Goal: Task Accomplishment & Management: Manage account settings

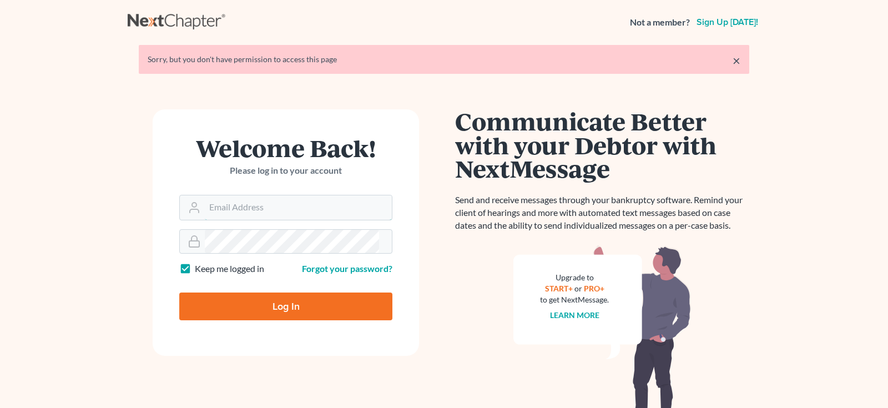
type input "[EMAIL_ADDRESS][DOMAIN_NAME]"
click at [227, 292] on input "Log In" at bounding box center [285, 306] width 213 height 28
type input "Thinking..."
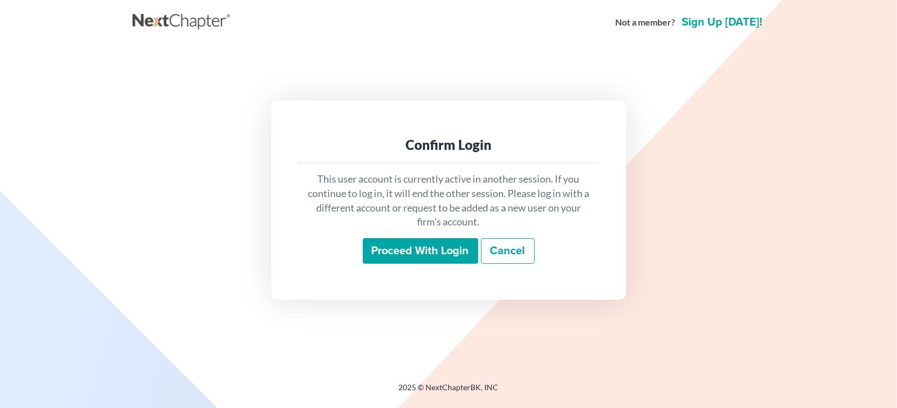
click at [401, 246] on input "Proceed with login" at bounding box center [420, 251] width 115 height 26
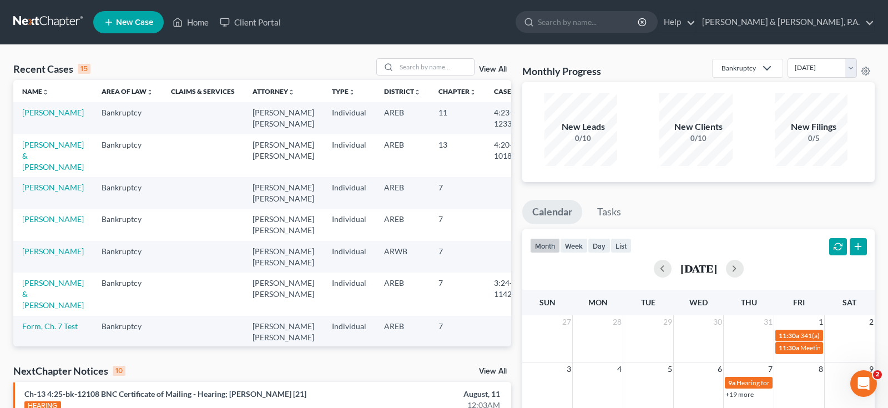
click at [498, 367] on link "View All" at bounding box center [493, 371] width 28 height 8
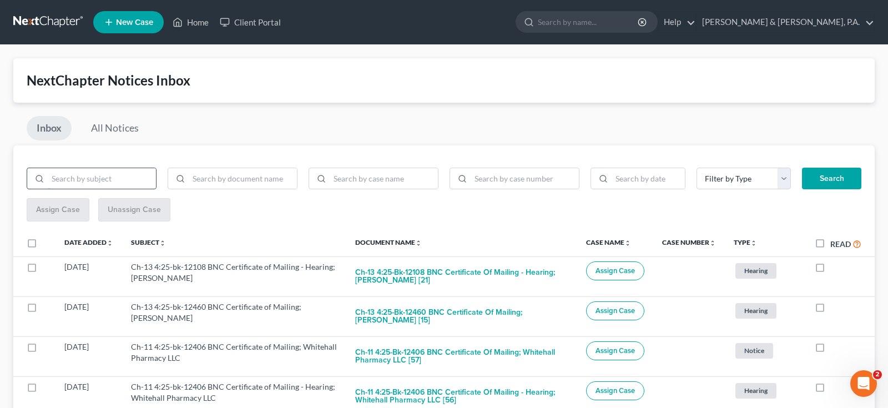
click at [116, 168] on input "search" at bounding box center [102, 178] width 108 height 21
click at [250, 168] on input "search" at bounding box center [243, 178] width 108 height 21
type input "bnc"
click at [841, 168] on button "Search" at bounding box center [831, 179] width 59 height 22
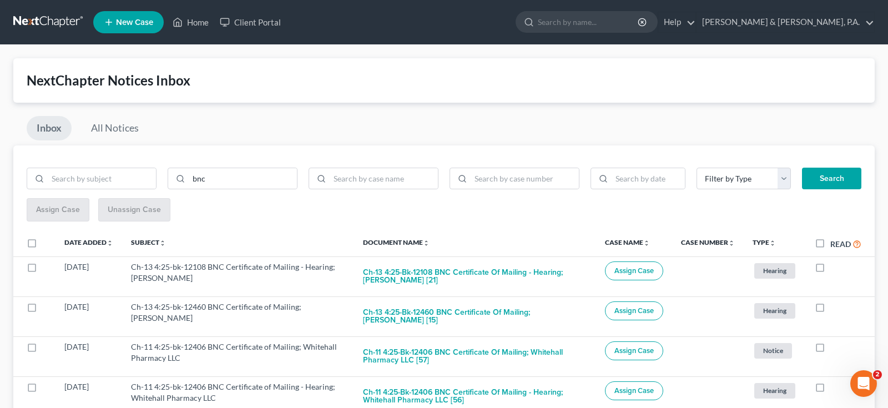
click at [830, 237] on label "Read" at bounding box center [845, 243] width 31 height 13
click at [834, 237] on input "Read" at bounding box center [837, 240] width 7 height 7
checkbox input "true"
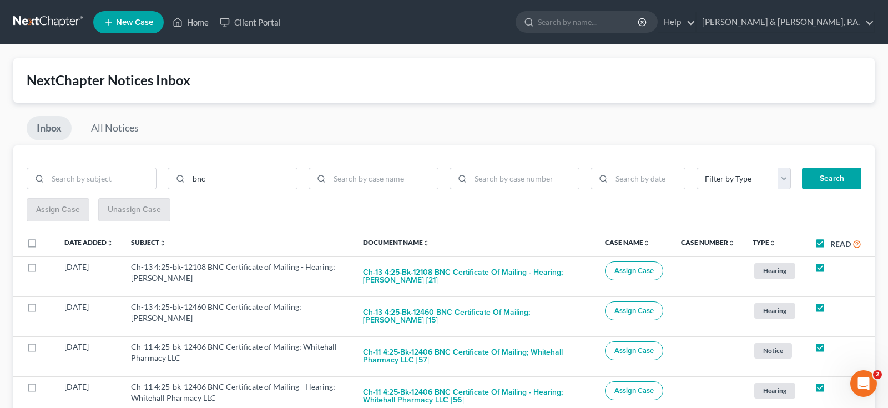
checkbox input "true"
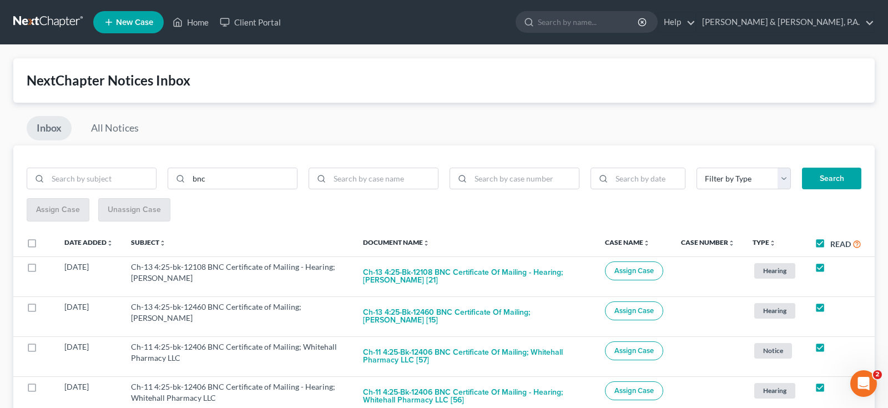
checkbox input "true"
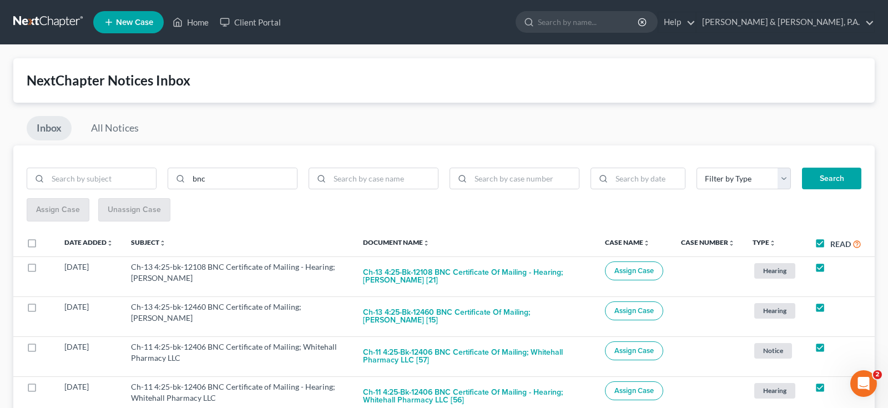
checkbox input "true"
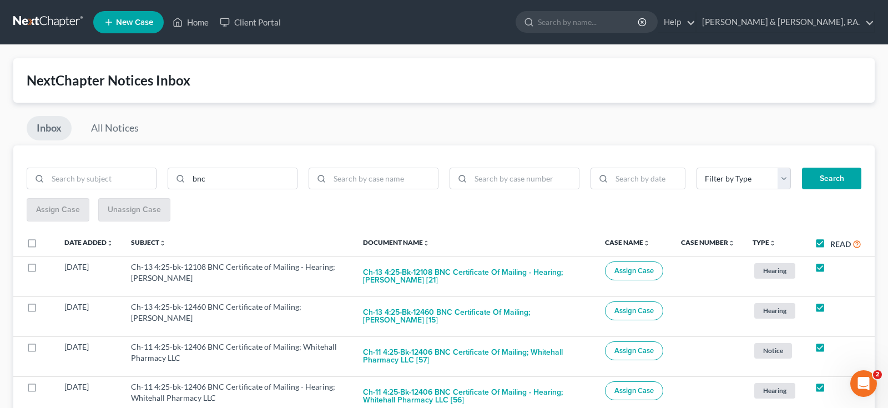
checkbox input "true"
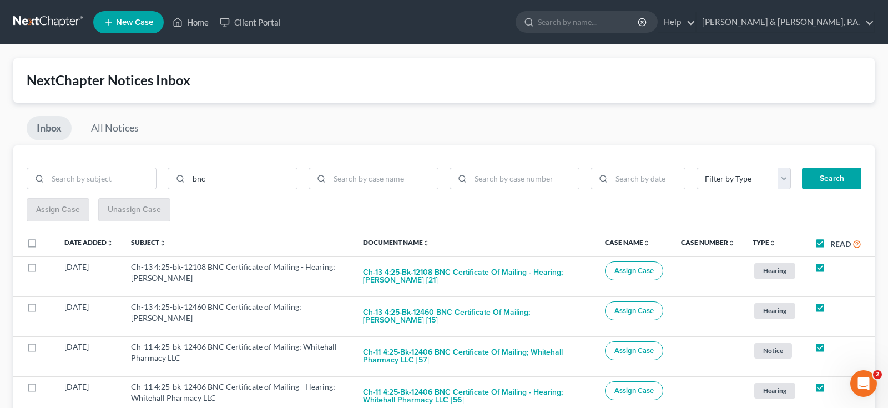
checkbox input "true"
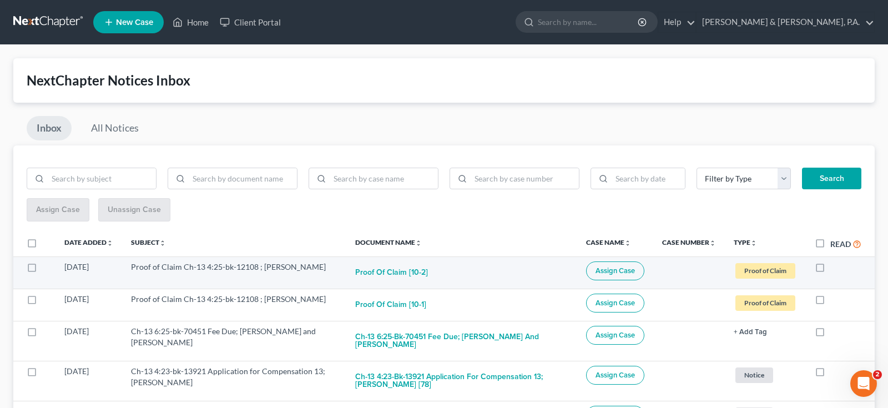
click at [830, 270] on label at bounding box center [830, 270] width 0 height 0
click at [834, 261] on input "checkbox" at bounding box center [837, 264] width 7 height 7
checkbox input "true"
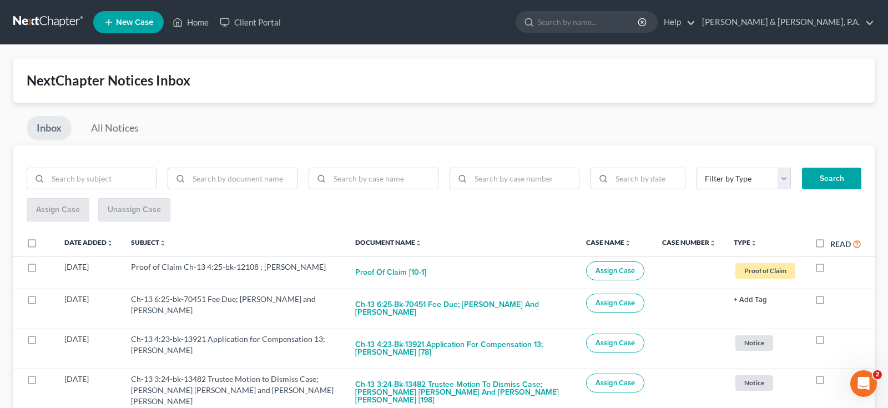
click at [830, 270] on label at bounding box center [830, 270] width 0 height 0
click at [834, 261] on input "checkbox" at bounding box center [837, 264] width 7 height 7
checkbox input "true"
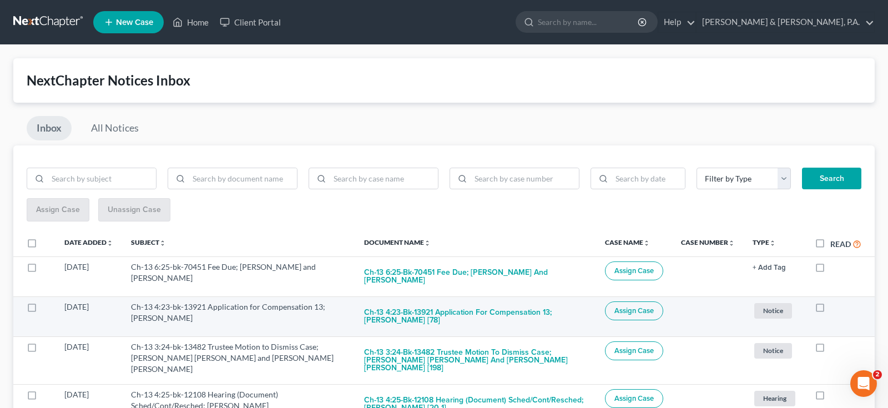
click at [830, 310] on label at bounding box center [830, 310] width 0 height 0
click at [834, 301] on input "checkbox" at bounding box center [837, 304] width 7 height 7
checkbox input "true"
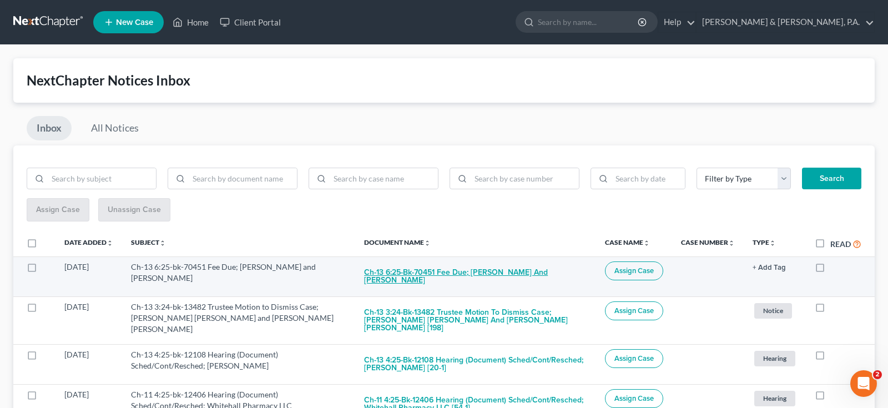
click at [422, 261] on button "Ch-13 6:25-bk-70451 Fee Due; Anthony Alan Patterson and Connie Patterson" at bounding box center [475, 276] width 223 height 30
checkbox input "true"
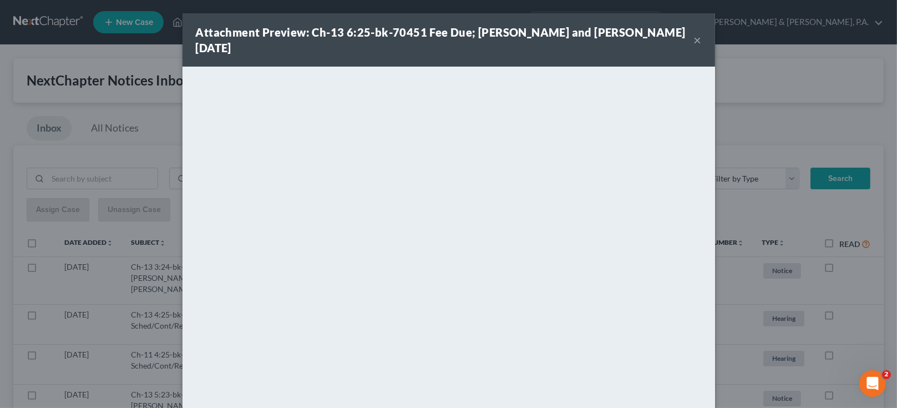
click at [694, 33] on button "×" at bounding box center [698, 39] width 8 height 13
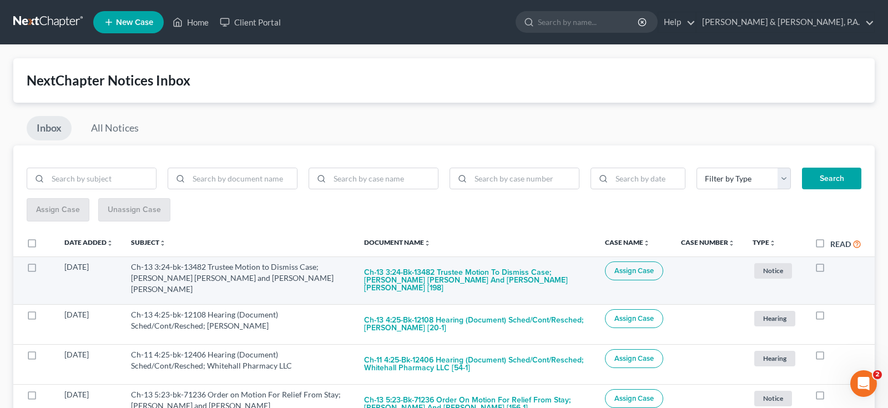
click at [830, 270] on label at bounding box center [830, 270] width 0 height 0
click at [834, 261] on input "checkbox" at bounding box center [837, 264] width 7 height 7
checkbox input "true"
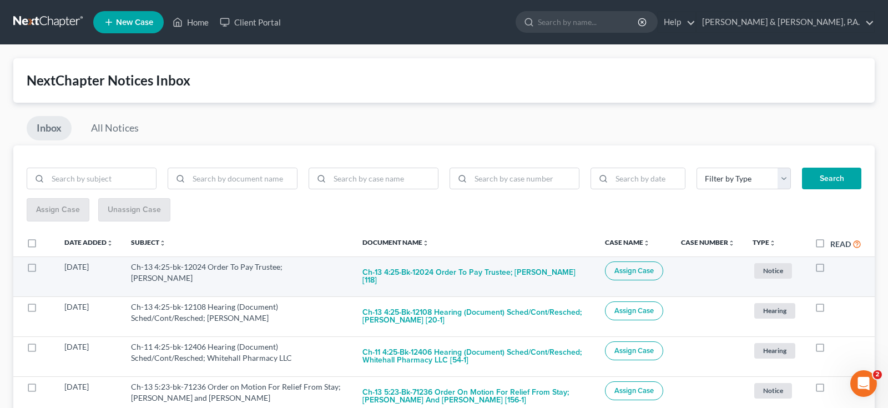
click at [830, 270] on label at bounding box center [830, 270] width 0 height 0
click at [834, 261] on input "checkbox" at bounding box center [837, 264] width 7 height 7
checkbox input "true"
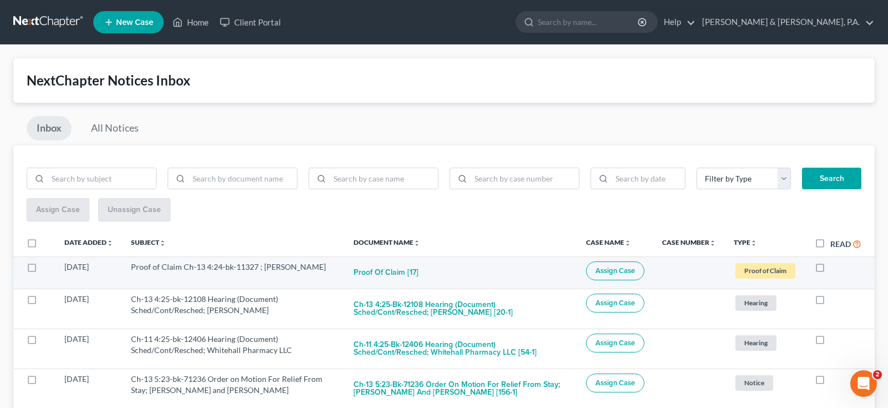
click at [830, 270] on label at bounding box center [830, 270] width 0 height 0
click at [834, 261] on input "checkbox" at bounding box center [837, 264] width 7 height 7
checkbox input "true"
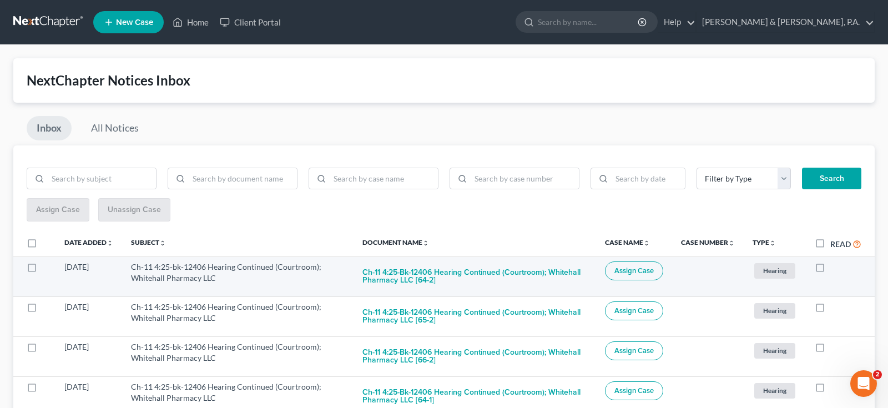
click at [830, 270] on label at bounding box center [830, 270] width 0 height 0
click at [834, 261] on input "checkbox" at bounding box center [837, 264] width 7 height 7
checkbox input "true"
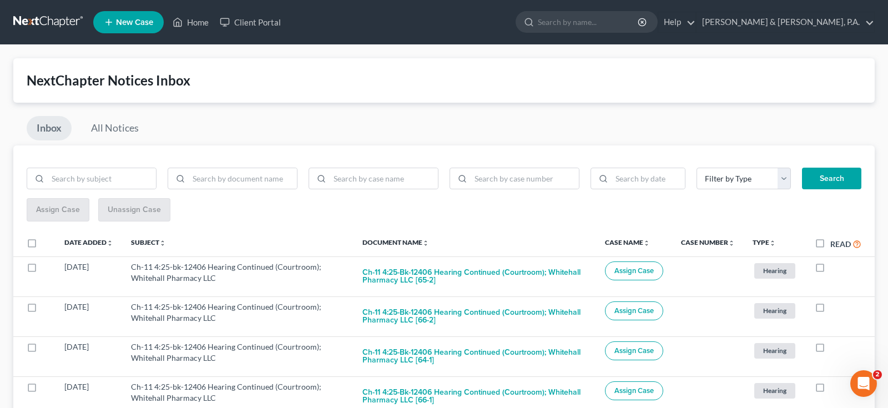
click at [830, 270] on label at bounding box center [830, 270] width 0 height 0
click at [834, 261] on input "checkbox" at bounding box center [837, 264] width 7 height 7
checkbox input "true"
click at [830, 270] on label at bounding box center [830, 270] width 0 height 0
click at [834, 261] on input "checkbox" at bounding box center [837, 264] width 7 height 7
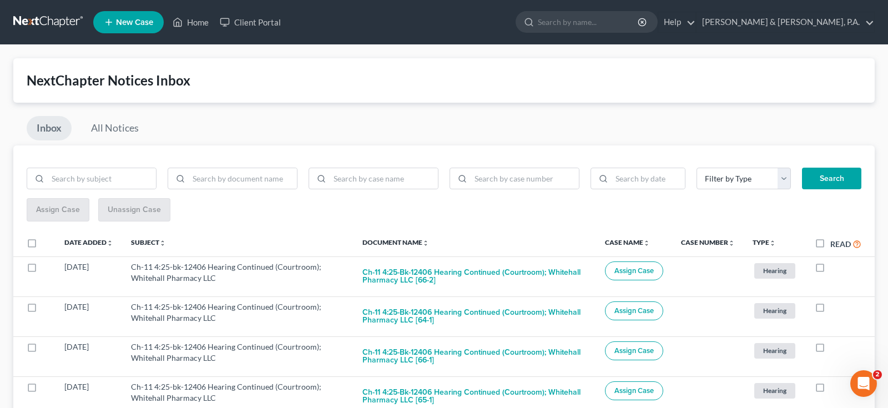
checkbox input "true"
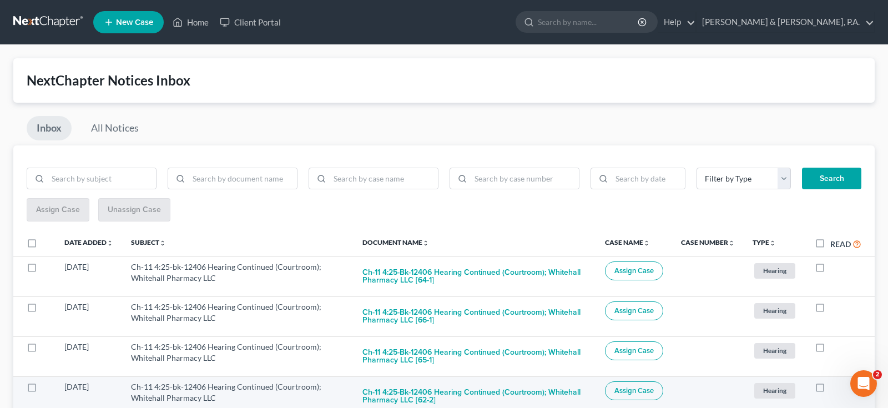
click at [830, 389] on label at bounding box center [830, 389] width 0 height 0
click at [834, 381] on input "checkbox" at bounding box center [837, 384] width 7 height 7
checkbox input "true"
click at [830, 389] on label at bounding box center [830, 389] width 0 height 0
click at [834, 381] on input "checkbox" at bounding box center [837, 384] width 7 height 7
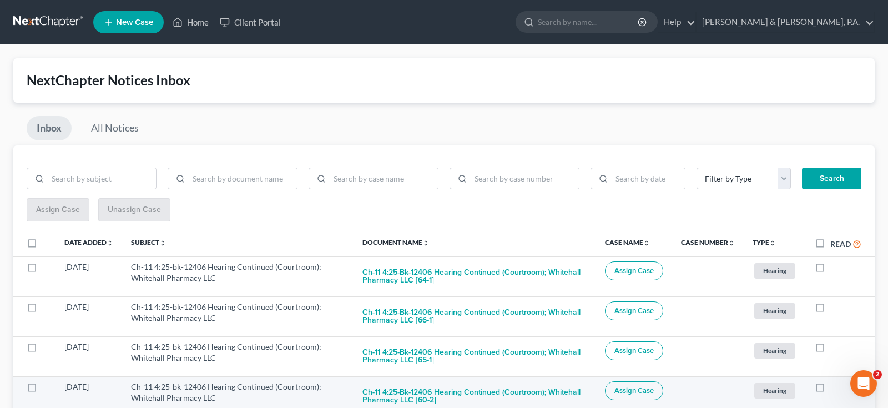
checkbox input "true"
click at [830, 389] on label at bounding box center [830, 389] width 0 height 0
click at [834, 381] on input "checkbox" at bounding box center [837, 384] width 7 height 7
checkbox input "true"
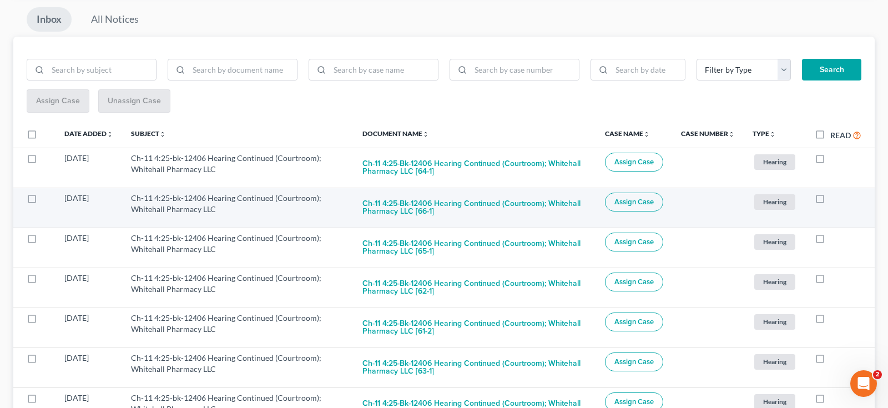
scroll to position [144, 0]
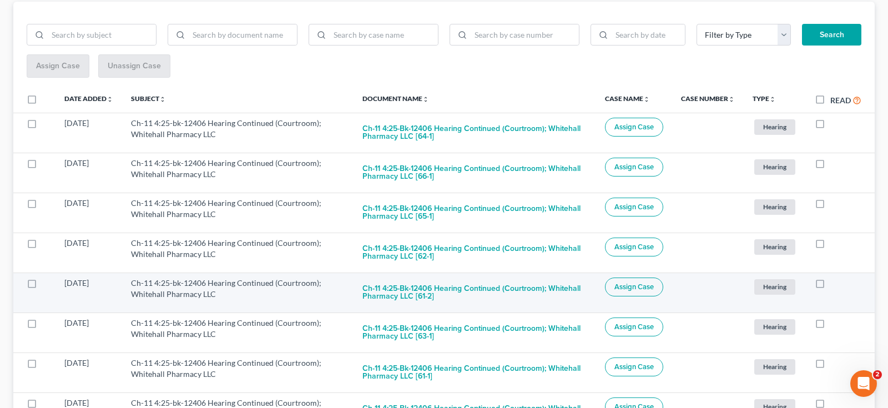
click at [830, 286] on label at bounding box center [830, 286] width 0 height 0
click at [834, 277] on input "checkbox" at bounding box center [837, 280] width 7 height 7
checkbox input "true"
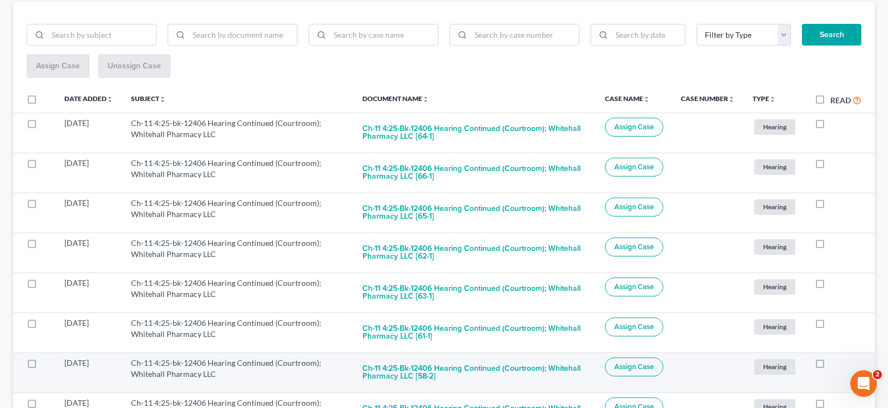
click at [830, 366] on label at bounding box center [830, 366] width 0 height 0
click at [834, 357] on input "checkbox" at bounding box center [837, 360] width 7 height 7
checkbox input "true"
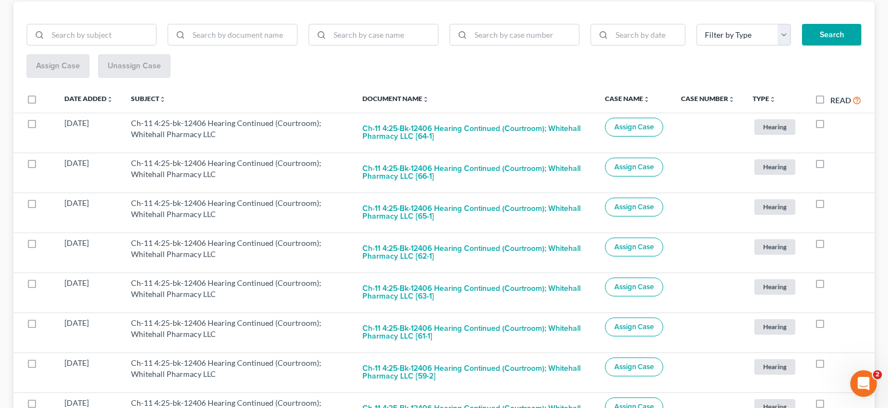
click at [830, 366] on label at bounding box center [830, 366] width 0 height 0
click at [834, 357] on input "checkbox" at bounding box center [837, 360] width 7 height 7
checkbox input "true"
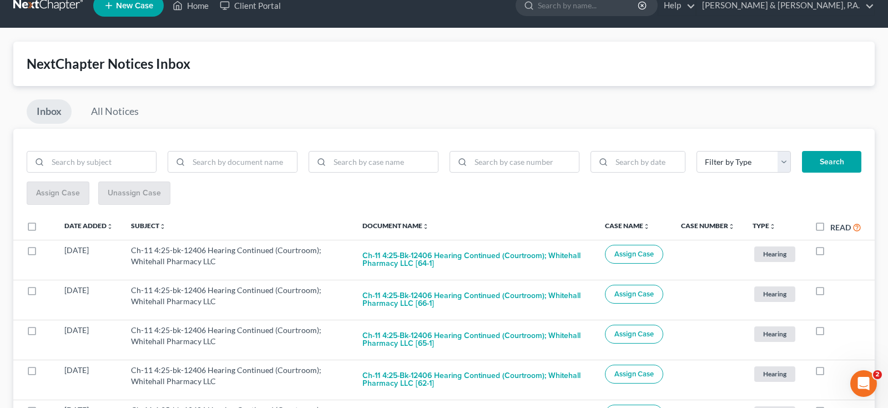
scroll to position [0, 0]
